Goal: Information Seeking & Learning: Check status

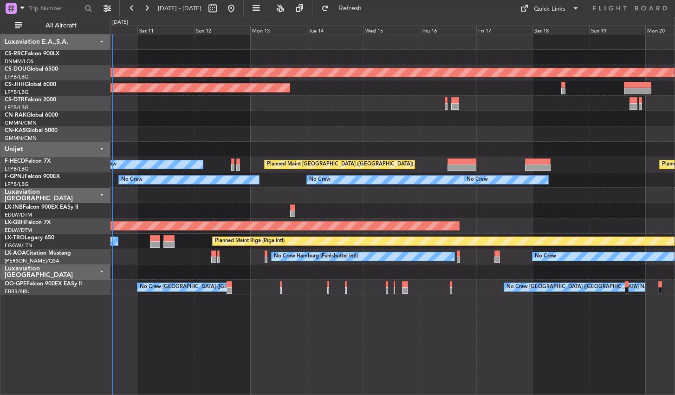
click at [300, 347] on div "Planned Maint Lagos ([PERSON_NAME]) Planned Maint [GEOGRAPHIC_DATA] ([GEOGRAPHI…" at bounding box center [393, 214] width 565 height 361
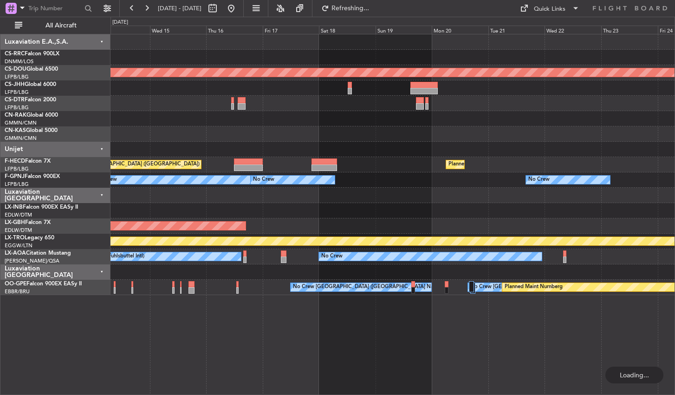
click at [273, 361] on div "Planned Maint London ([GEOGRAPHIC_DATA]) Planned Maint [GEOGRAPHIC_DATA] ([GEOG…" at bounding box center [393, 214] width 565 height 361
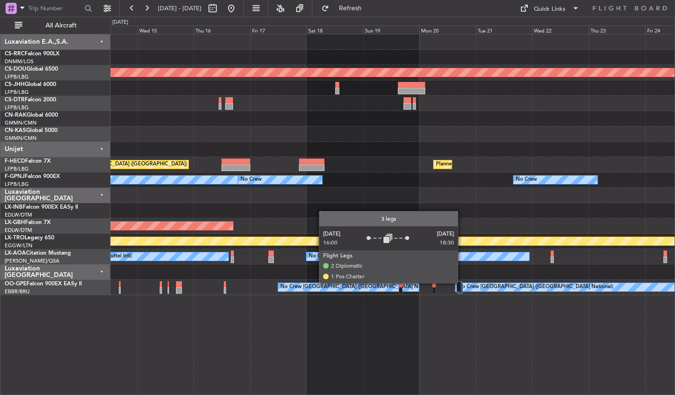
click at [462, 282] on div at bounding box center [460, 287] width 5 height 11
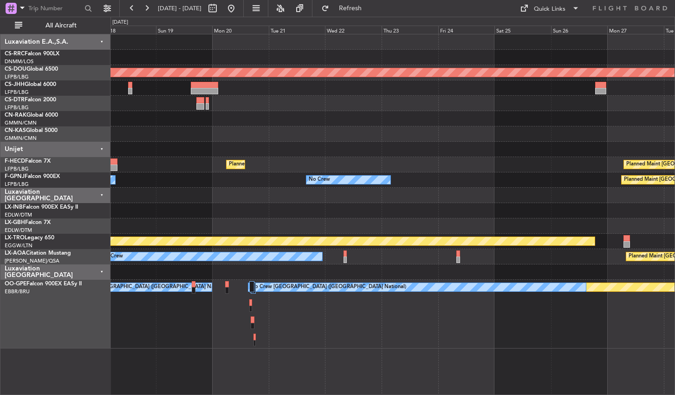
click at [263, 355] on div "Planned Maint London ([GEOGRAPHIC_DATA]) Planned Maint [GEOGRAPHIC_DATA] ([GEOG…" at bounding box center [393, 214] width 565 height 361
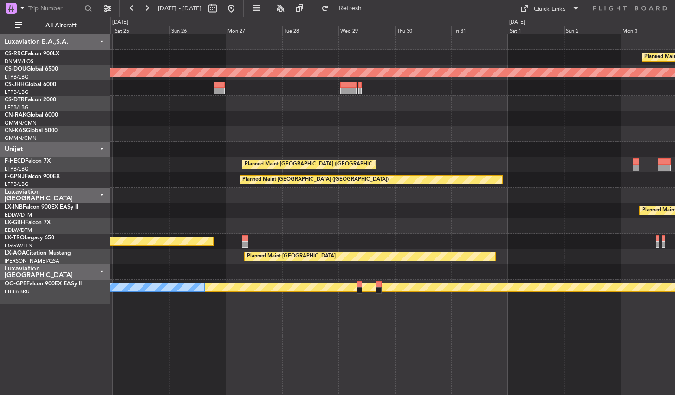
click at [328, 346] on div "Planned Maint [GEOGRAPHIC_DATA] ([GEOGRAPHIC_DATA]) Planned Maint [GEOGRAPHIC_D…" at bounding box center [393, 214] width 565 height 361
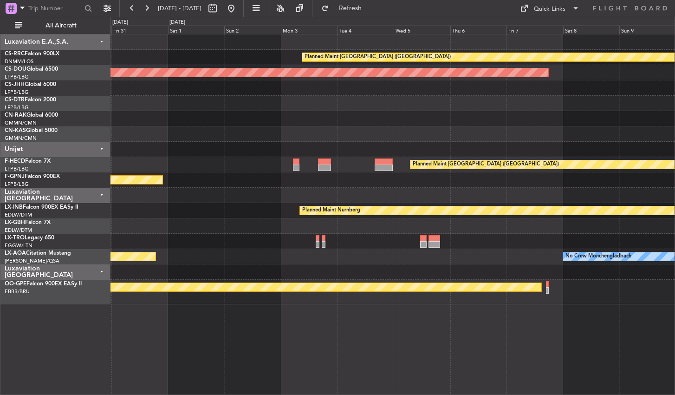
click at [339, 335] on div "Planned Maint [GEOGRAPHIC_DATA] ([GEOGRAPHIC_DATA]) Planned Maint [GEOGRAPHIC_D…" at bounding box center [393, 214] width 565 height 361
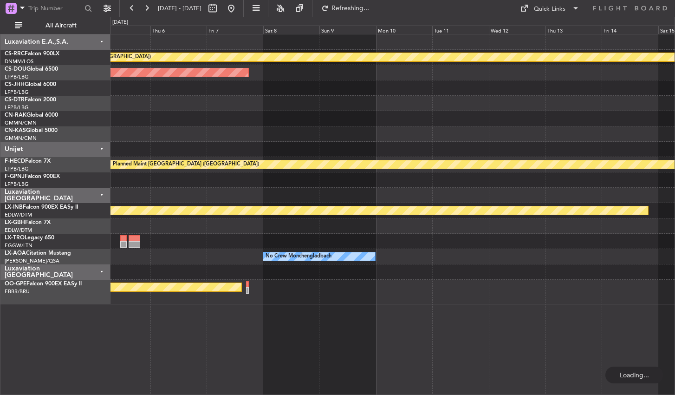
click at [268, 323] on div "Planned Maint [GEOGRAPHIC_DATA] ([GEOGRAPHIC_DATA]) Planned Maint [GEOGRAPHIC_D…" at bounding box center [393, 214] width 565 height 361
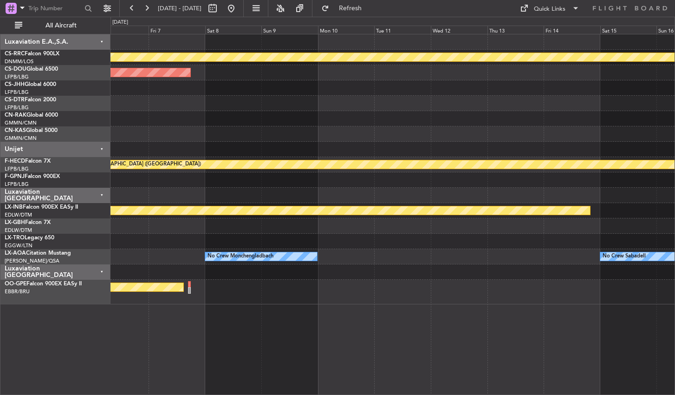
click at [150, 319] on div "Planned Maint [GEOGRAPHIC_DATA] ([GEOGRAPHIC_DATA]) Planned Maint [GEOGRAPHIC_D…" at bounding box center [393, 214] width 565 height 361
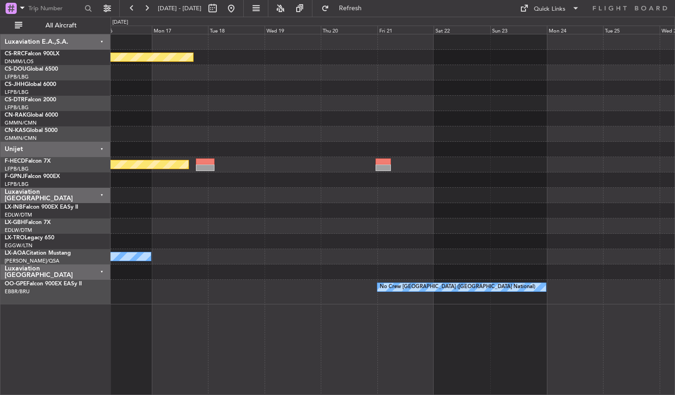
click at [317, 304] on div "Planned Maint [GEOGRAPHIC_DATA] ([GEOGRAPHIC_DATA]) Planned Maint [GEOGRAPHIC_D…" at bounding box center [393, 214] width 565 height 361
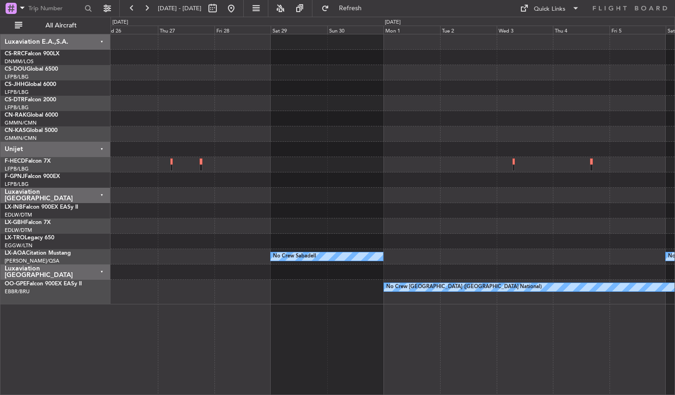
click at [186, 293] on div "No Crew Sabadell No Crew Sabadell No Crew Sabadell No Crew [GEOGRAPHIC_DATA] (B…" at bounding box center [393, 169] width 564 height 270
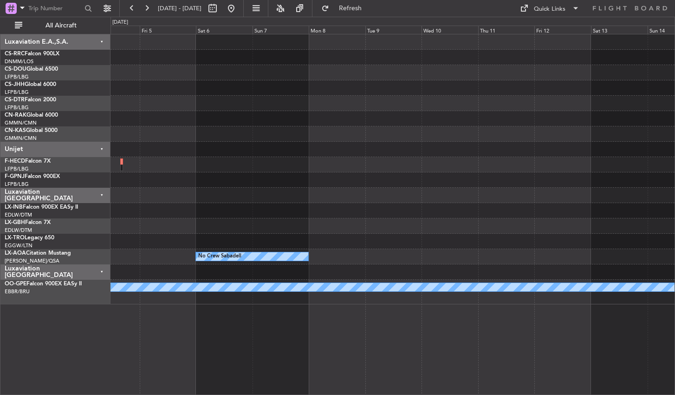
click at [35, 189] on div "No Crew Sabadell No Crew [GEOGRAPHIC_DATA] (Brussels National) Luxaviation E.A.…" at bounding box center [337, 206] width 675 height 378
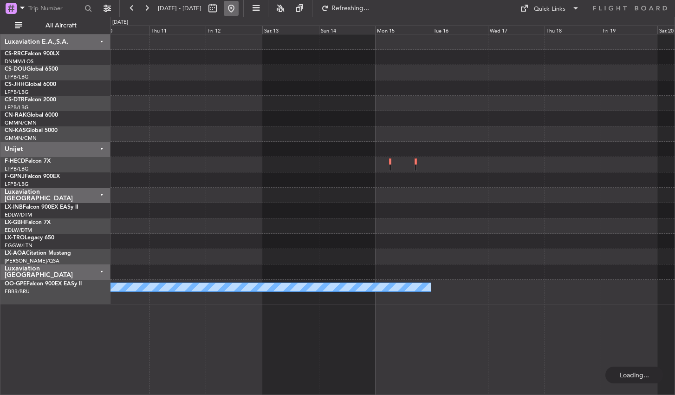
click at [239, 11] on button at bounding box center [231, 8] width 15 height 15
